Goal: Information Seeking & Learning: Learn about a topic

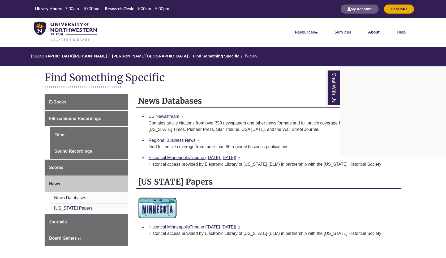
click at [121, 56] on div "Chat With Us" at bounding box center [223, 129] width 446 height 258
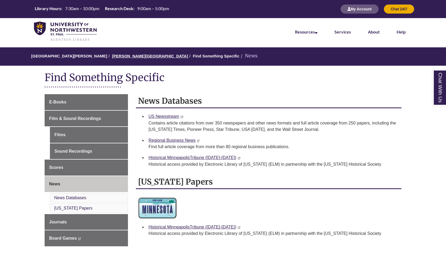
click at [126, 57] on link "[PERSON_NAME][GEOGRAPHIC_DATA]" at bounding box center [150, 56] width 76 height 5
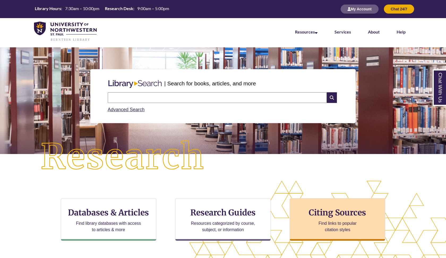
click at [332, 219] on div "Citing Sources Find links to popular citation styles" at bounding box center [338, 219] width 96 height 42
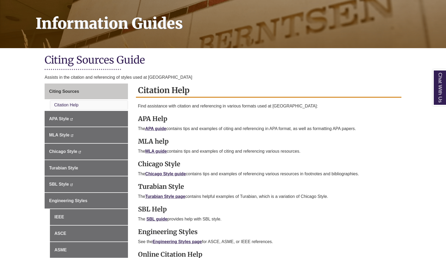
scroll to position [79, 0]
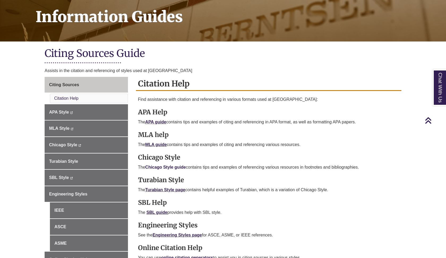
click at [177, 166] on link "Chicago Style guide" at bounding box center [165, 167] width 41 height 5
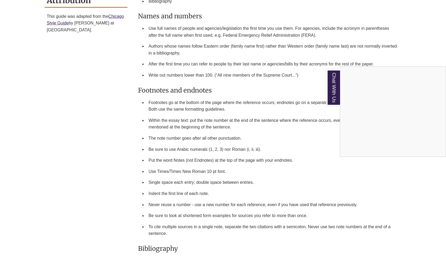
scroll to position [506, 0]
click at [260, 170] on div "Chat With Us" at bounding box center [223, 129] width 446 height 258
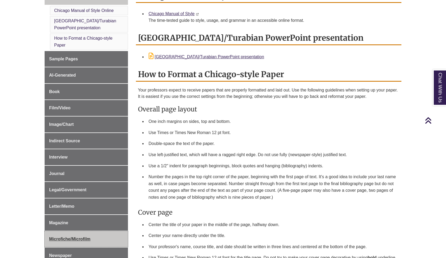
scroll to position [160, 0]
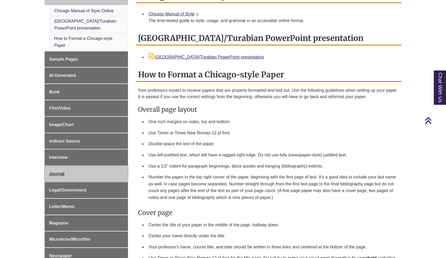
click at [61, 172] on span "Journal" at bounding box center [56, 173] width 15 height 5
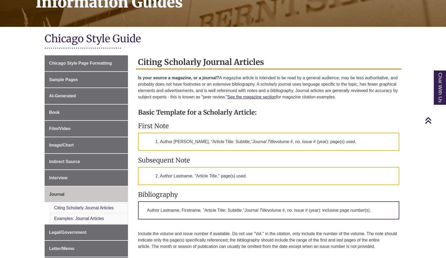
scroll to position [95, 0]
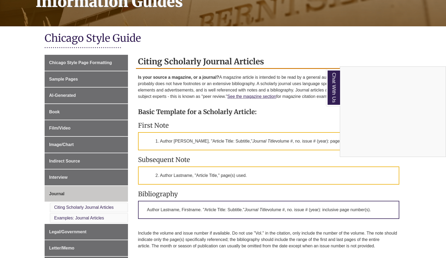
click at [274, 158] on div "Chat With Us" at bounding box center [223, 129] width 446 height 258
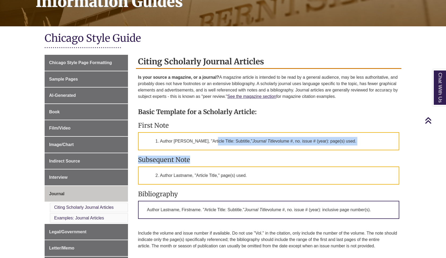
drag, startPoint x: 214, startPoint y: 140, endPoint x: 346, endPoint y: 159, distance: 132.8
click at [346, 159] on div "Basic Template for a Scholarly Article: First Note 1. Author Firstname Lastname…" at bounding box center [269, 181] width 262 height 158
click at [345, 159] on h3 "Subsequent Note" at bounding box center [269, 159] width 262 height 8
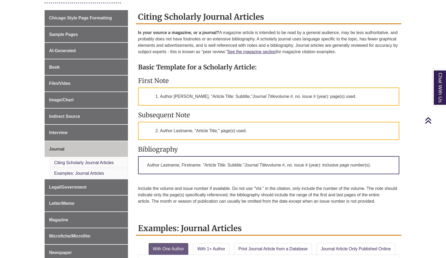
scroll to position [139, 0]
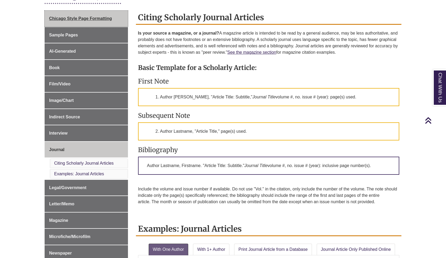
click at [97, 18] on span "Chicago Style Page Formatting" at bounding box center [80, 18] width 63 height 5
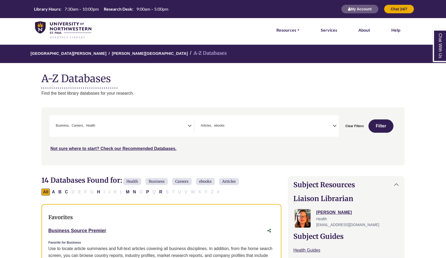
select select "*****"
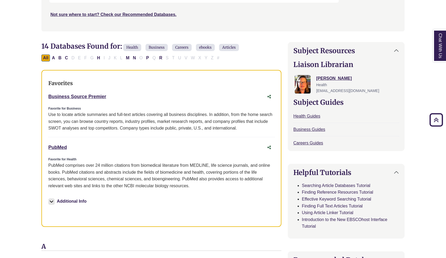
scroll to position [133, 0]
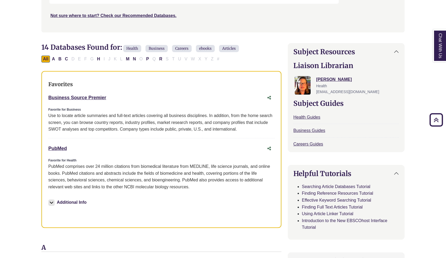
click at [52, 200] on img at bounding box center [51, 202] width 6 height 6
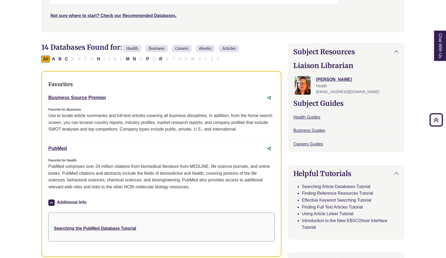
click at [52, 200] on img at bounding box center [51, 202] width 6 height 6
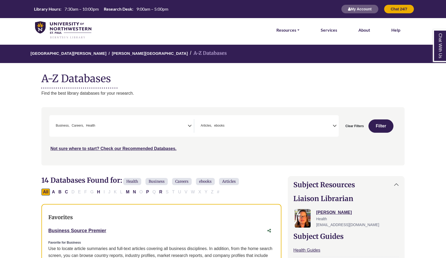
scroll to position [0, 0]
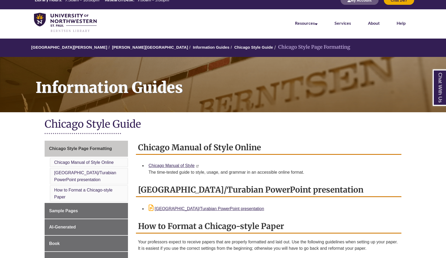
scroll to position [15, 0]
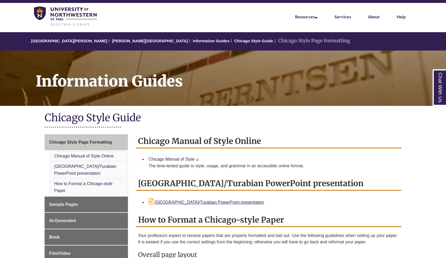
click at [190, 159] on link "Chicago Manual of Style" at bounding box center [172, 159] width 46 height 5
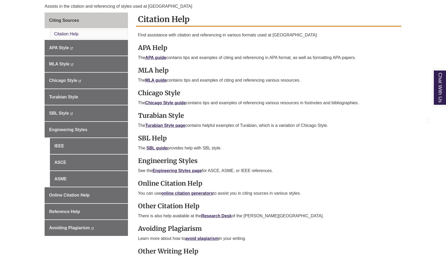
scroll to position [144, 0]
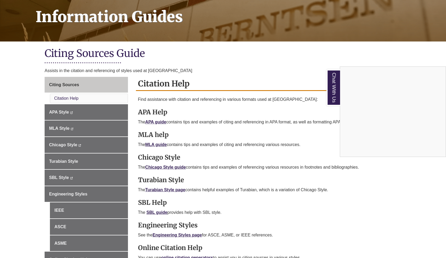
scroll to position [79, 0]
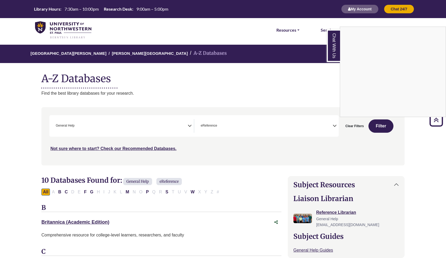
scroll to position [138, 0]
